Goal: Task Accomplishment & Management: Manage account settings

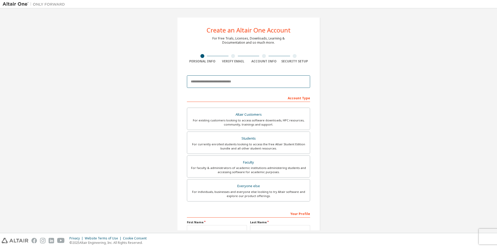
click at [226, 79] on input "email" at bounding box center [248, 81] width 123 height 12
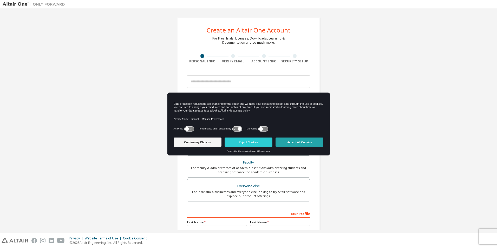
click at [300, 142] on button "Accept All Cookies" at bounding box center [299, 141] width 48 height 9
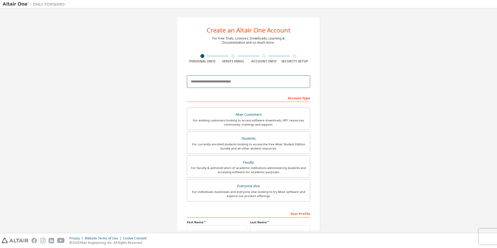
click at [219, 80] on input "email" at bounding box center [248, 81] width 123 height 12
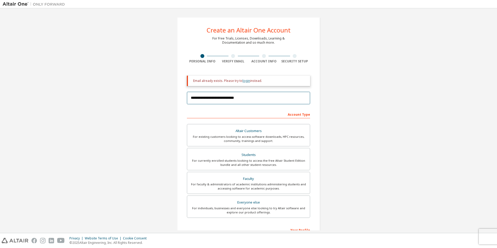
type input "**********"
click at [244, 79] on link "login" at bounding box center [246, 80] width 8 height 4
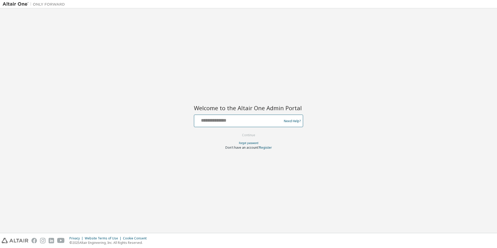
click at [237, 122] on input "text" at bounding box center [238, 120] width 85 height 8
type input "**********"
click at [236, 131] on button "Continue" at bounding box center [248, 135] width 24 height 8
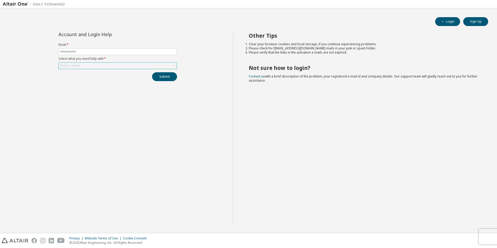
click at [131, 64] on div "Click to select" at bounding box center [118, 66] width 118 height 6
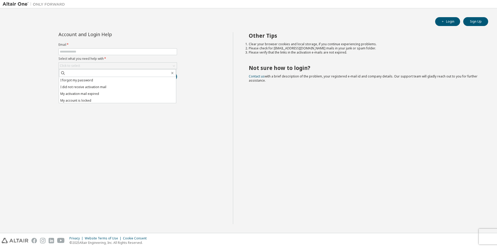
click at [149, 131] on div "Account and Login Help Email * Select what you need help with * Click to select…" at bounding box center [118, 128] width 230 height 192
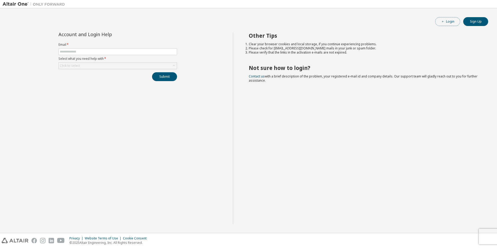
click at [449, 21] on button "Login" at bounding box center [447, 21] width 25 height 9
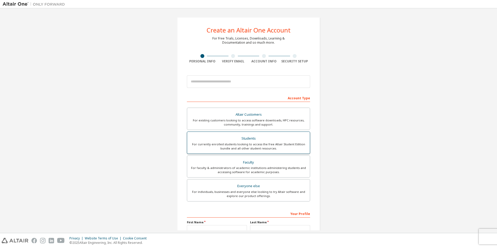
click at [250, 144] on div "For currently enrolled students looking to access the free Altair Student Editi…" at bounding box center [248, 146] width 116 height 8
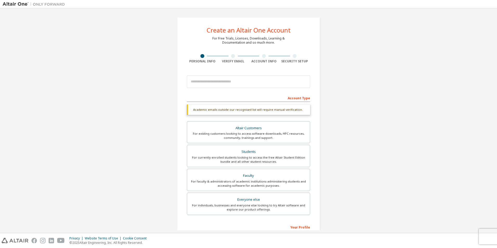
click at [296, 224] on div "Your Profile" at bounding box center [248, 227] width 123 height 8
click at [222, 86] on input "email" at bounding box center [248, 81] width 123 height 12
type input "**********"
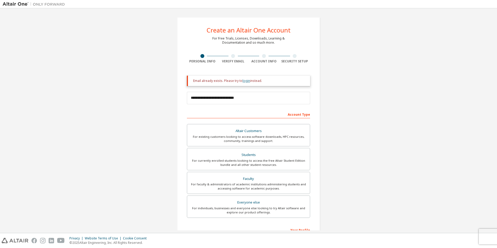
click at [246, 82] on link "login" at bounding box center [246, 80] width 8 height 4
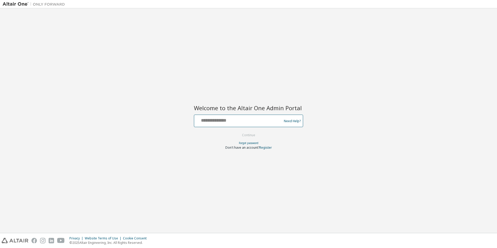
click at [241, 121] on input "text" at bounding box center [238, 120] width 85 height 8
type input "**********"
click at [253, 133] on button "Continue" at bounding box center [248, 135] width 24 height 8
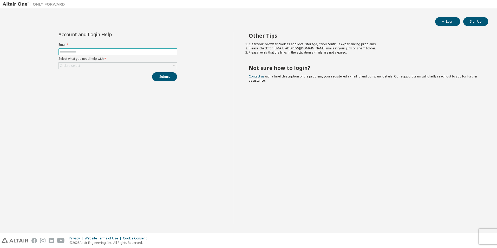
click at [133, 52] on input "text" at bounding box center [118, 52] width 116 height 4
type input "**********"
click at [118, 71] on div "**********" at bounding box center [117, 56] width 125 height 49
click at [119, 68] on div "Click to select" at bounding box center [118, 66] width 118 height 6
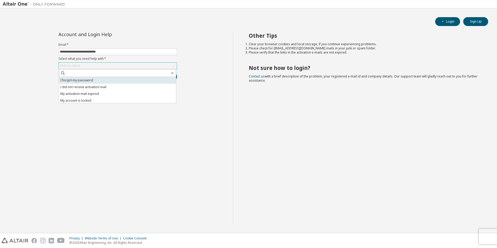
click at [121, 81] on li "I forgot my password" at bounding box center [117, 80] width 117 height 7
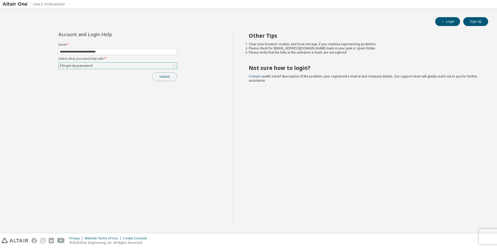
click at [172, 79] on button "Submit" at bounding box center [164, 76] width 25 height 9
click at [474, 22] on button "Sign Up" at bounding box center [475, 21] width 25 height 9
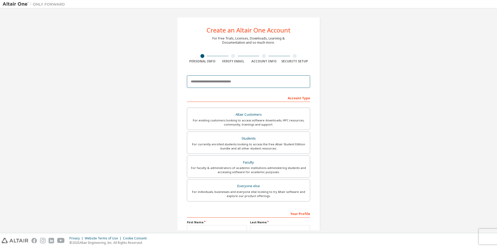
click at [244, 84] on input "email" at bounding box center [248, 81] width 123 height 12
click at [224, 76] on input "email" at bounding box center [248, 81] width 123 height 12
click at [226, 73] on div at bounding box center [248, 82] width 123 height 18
click at [280, 83] on input "email" at bounding box center [248, 81] width 123 height 12
type input "**********"
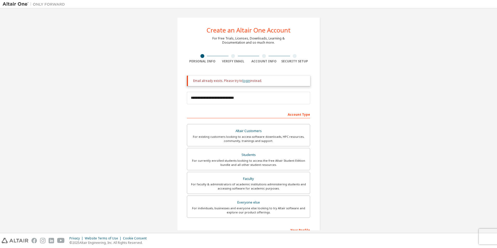
click at [242, 79] on link "login" at bounding box center [246, 80] width 8 height 4
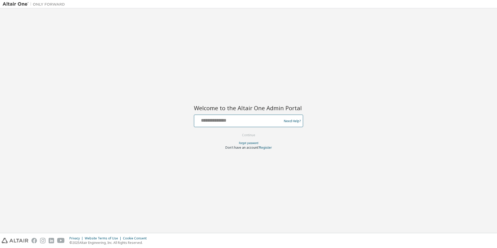
click at [224, 116] on input "text" at bounding box center [238, 120] width 85 height 8
type input "**********"
click at [236, 131] on button "Continue" at bounding box center [248, 135] width 24 height 8
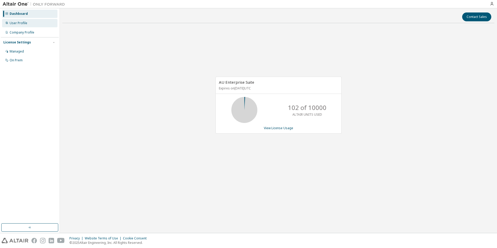
click at [25, 23] on div "User Profile" at bounding box center [19, 23] width 18 height 4
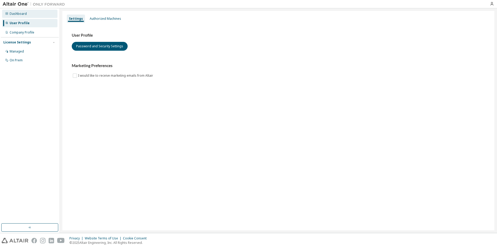
click at [23, 15] on div "Dashboard" at bounding box center [18, 14] width 17 height 4
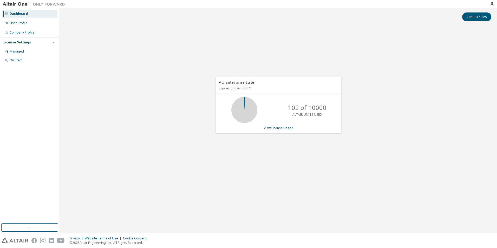
click at [23, 17] on div "Dashboard" at bounding box center [29, 14] width 55 height 8
click at [23, 22] on div "User Profile" at bounding box center [19, 23] width 18 height 4
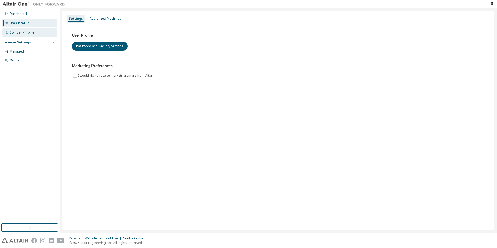
drag, startPoint x: 35, startPoint y: 33, endPoint x: 32, endPoint y: 34, distance: 3.3
click at [35, 33] on div "Company Profile" at bounding box center [29, 32] width 55 height 8
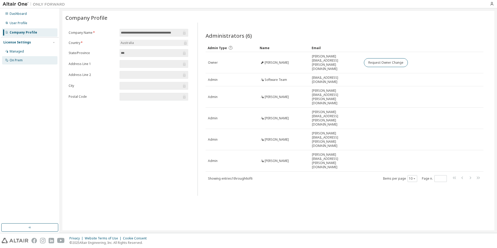
click at [21, 57] on div "On Prem" at bounding box center [29, 60] width 55 height 8
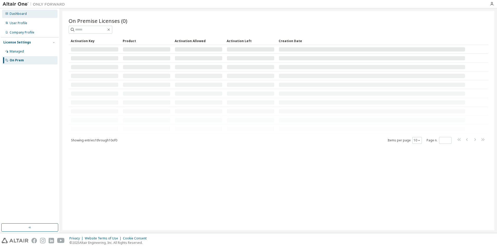
click at [36, 15] on div "Dashboard" at bounding box center [29, 14] width 55 height 8
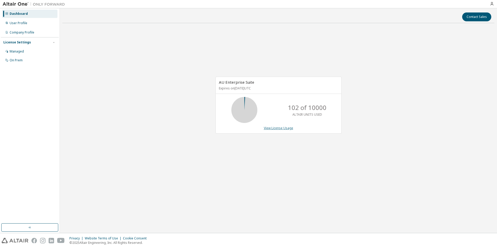
click at [271, 127] on link "View License Usage" at bounding box center [278, 128] width 29 height 4
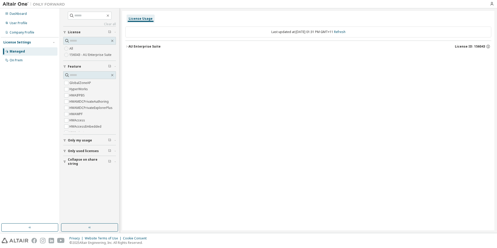
click at [97, 53] on label "156043 - AU Enterprise Suite" at bounding box center [90, 55] width 43 height 6
click at [85, 149] on span "Only used licenses" at bounding box center [83, 151] width 31 height 4
click at [24, 17] on div "Dashboard" at bounding box center [29, 14] width 55 height 8
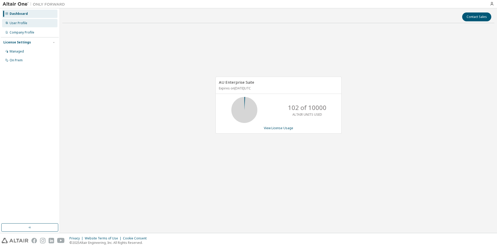
click at [18, 22] on div "User Profile" at bounding box center [19, 23] width 18 height 4
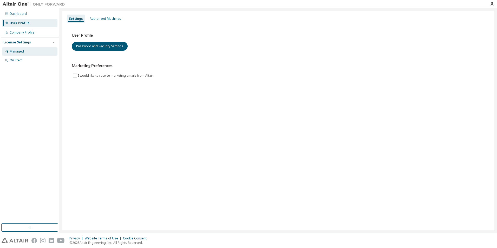
click at [25, 50] on div "Managed" at bounding box center [29, 51] width 55 height 8
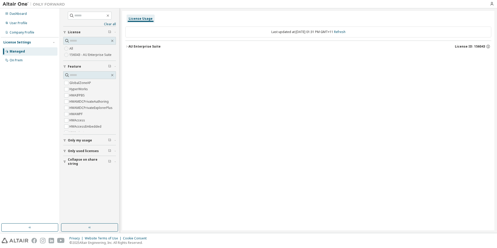
click at [74, 54] on label "156043 - AU Enterprise Suite" at bounding box center [90, 55] width 43 height 6
click at [129, 46] on div "AU Enterprise Suite" at bounding box center [144, 46] width 32 height 4
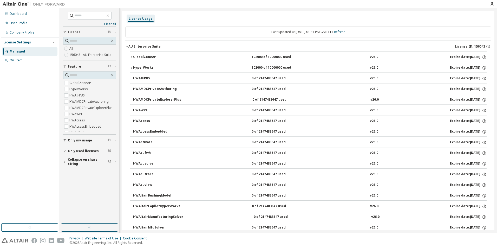
click at [128, 49] on button "AU Enterprise Suite License ID: 156043" at bounding box center [308, 46] width 366 height 11
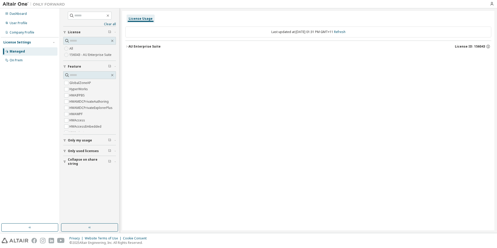
click at [483, 46] on span "License ID: 156043" at bounding box center [470, 46] width 30 height 4
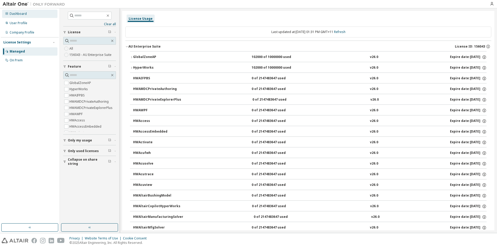
click at [31, 14] on div "Dashboard" at bounding box center [29, 14] width 55 height 8
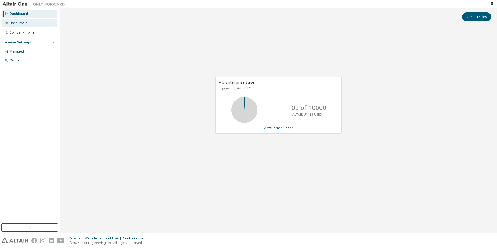
click at [24, 25] on div "User Profile" at bounding box center [19, 23] width 18 height 4
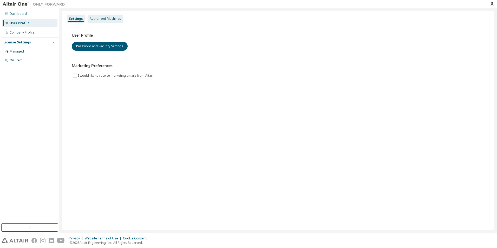
click at [106, 22] on div "Authorized Machines" at bounding box center [106, 19] width 36 height 8
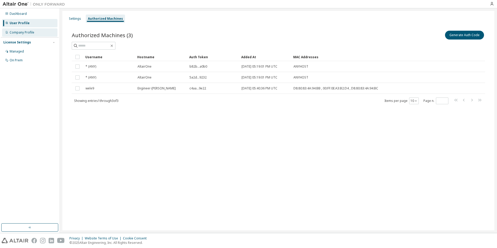
click at [32, 35] on div "Company Profile" at bounding box center [29, 32] width 55 height 8
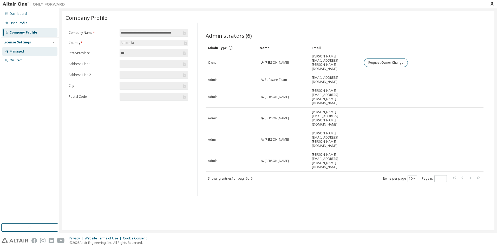
click at [20, 50] on div "Managed" at bounding box center [17, 51] width 14 height 4
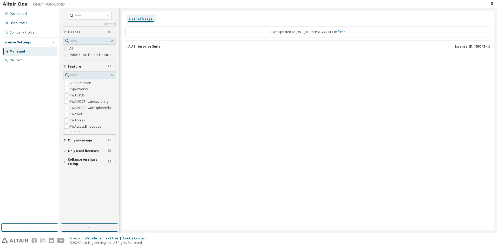
click at [85, 148] on button "Only used licenses" at bounding box center [89, 150] width 53 height 11
click at [129, 48] on div "AU Enterprise Suite" at bounding box center [144, 46] width 32 height 4
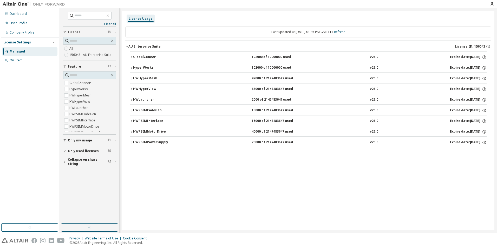
click at [129, 48] on div "AU Enterprise Suite" at bounding box center [144, 46] width 32 height 4
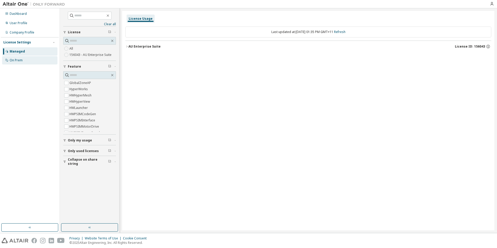
click at [19, 61] on div "On Prem" at bounding box center [16, 60] width 13 height 4
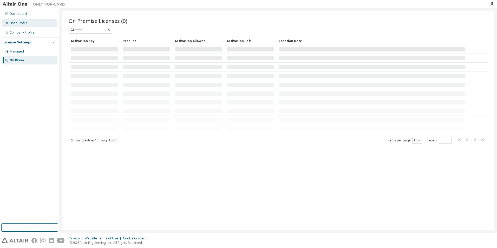
click at [16, 19] on div "User Profile" at bounding box center [29, 23] width 55 height 8
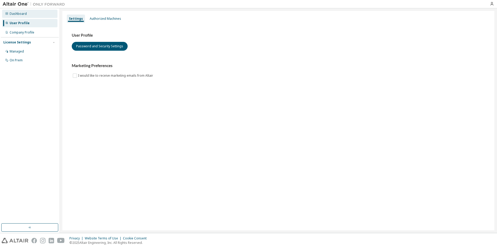
click at [19, 17] on div "Dashboard" at bounding box center [29, 14] width 55 height 8
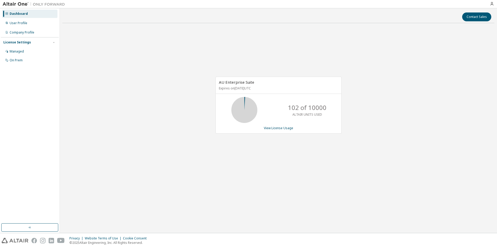
click at [22, 3] on img at bounding box center [35, 4] width 65 height 5
click at [46, 4] on img at bounding box center [35, 4] width 65 height 5
click at [492, 6] on div at bounding box center [491, 4] width 10 height 8
click at [491, 5] on icon "button" at bounding box center [491, 4] width 4 height 4
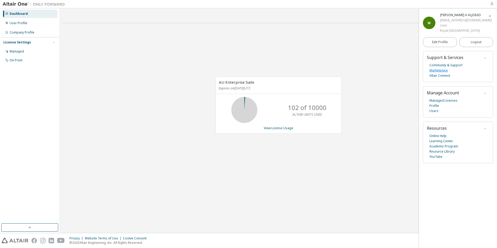
click at [437, 73] on link "Marketplace" at bounding box center [438, 70] width 18 height 5
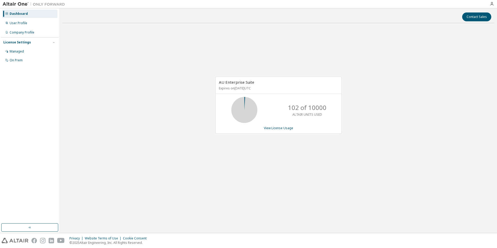
click at [350, 100] on div "AU Enterprise Suite Expires on [DATE] UTC 102 of 10000 ALTAIR UNITS USED View L…" at bounding box center [278, 107] width 432 height 161
